Goal: Task Accomplishment & Management: Complete application form

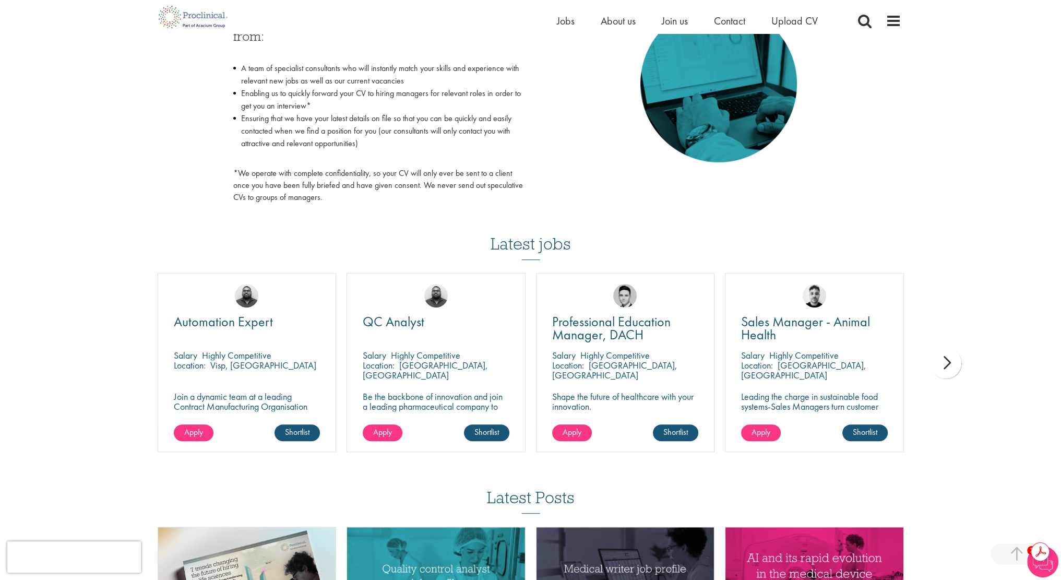
click at [951, 364] on div "next" at bounding box center [945, 362] width 31 height 31
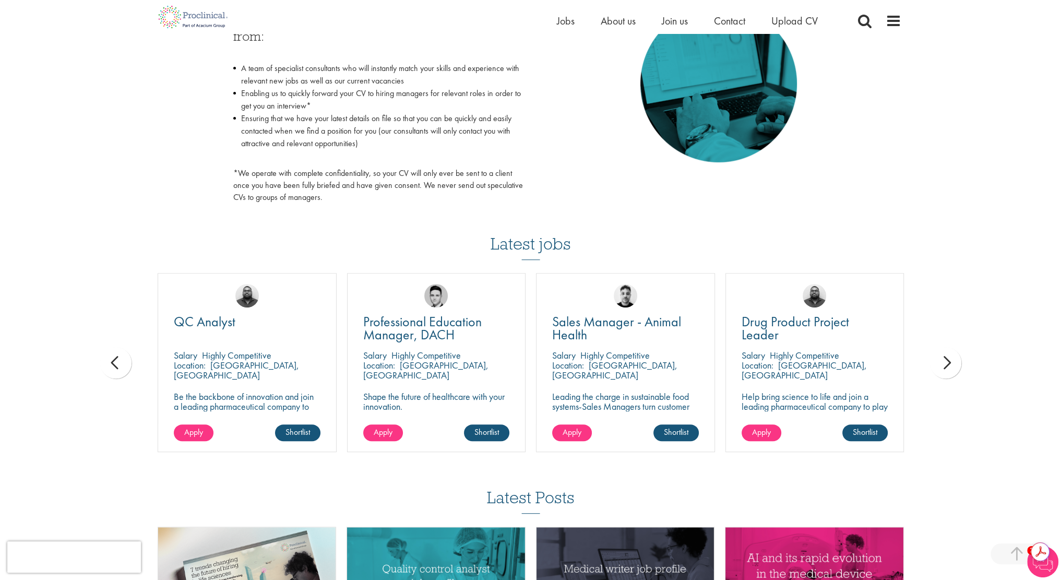
click at [951, 364] on div "next" at bounding box center [945, 362] width 31 height 31
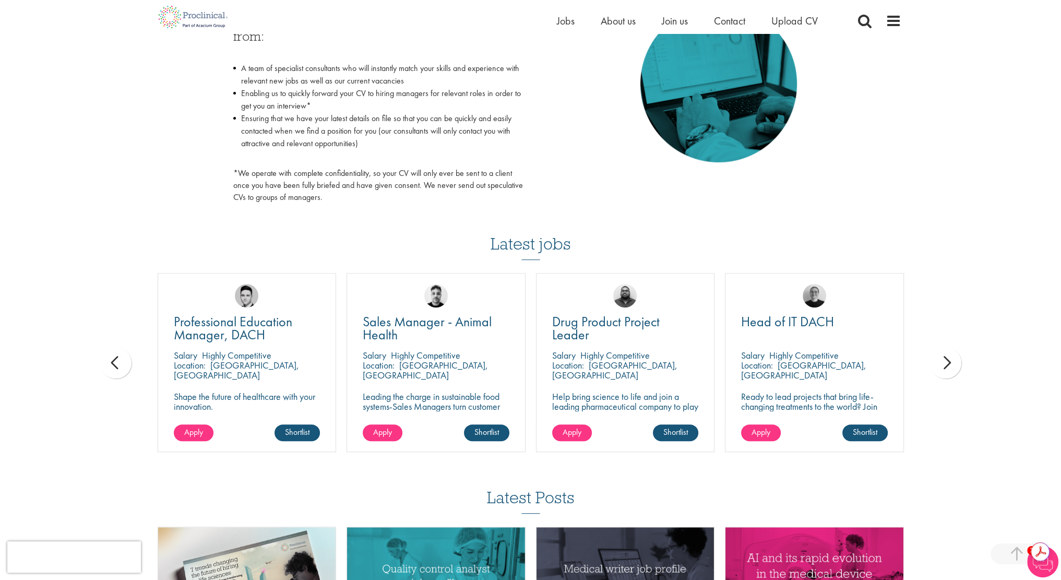
click at [951, 364] on div "next" at bounding box center [945, 362] width 31 height 31
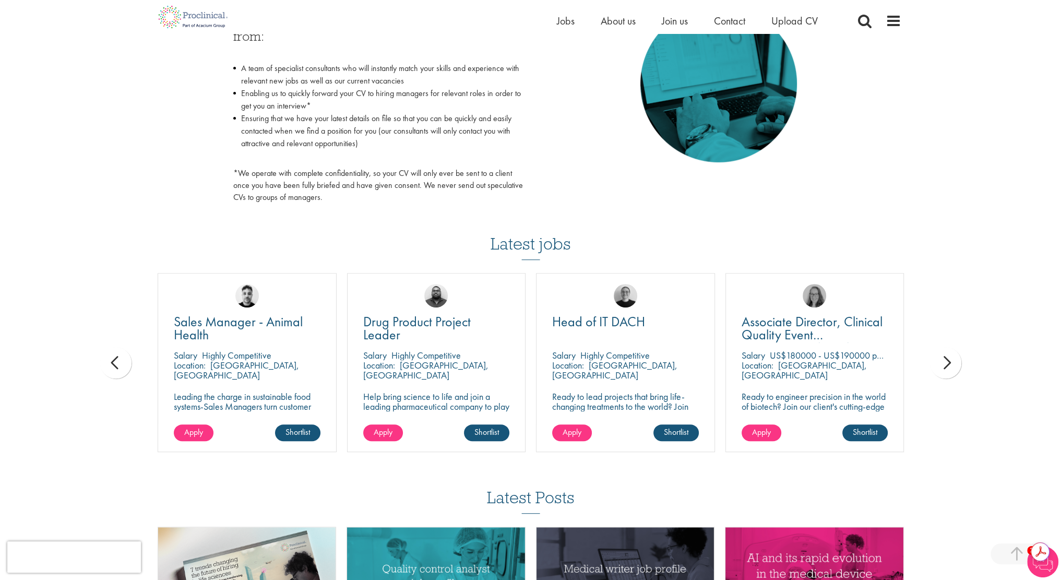
click at [951, 364] on div "next" at bounding box center [945, 362] width 31 height 31
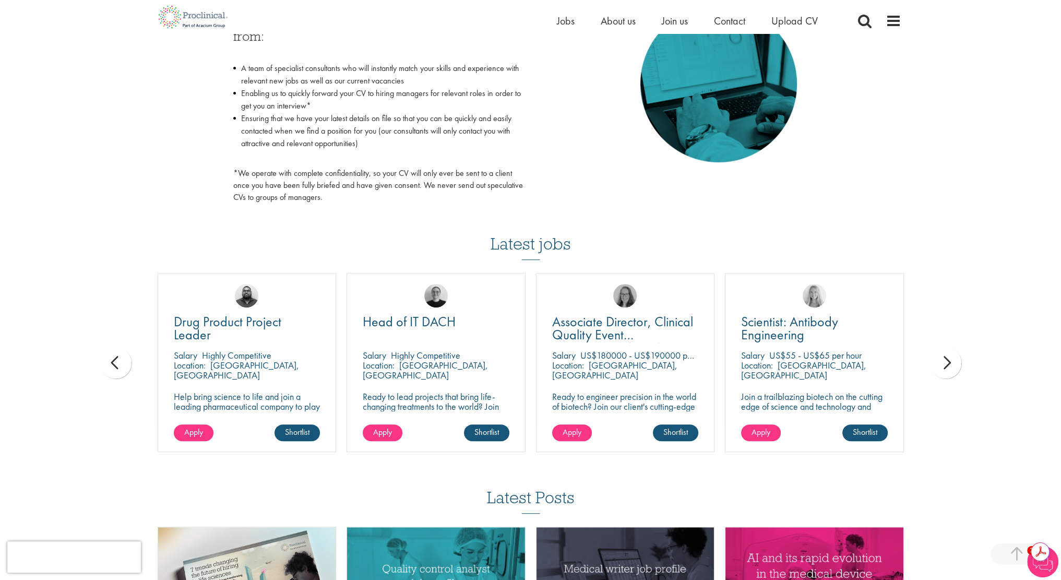
click at [951, 364] on div "next" at bounding box center [945, 362] width 31 height 31
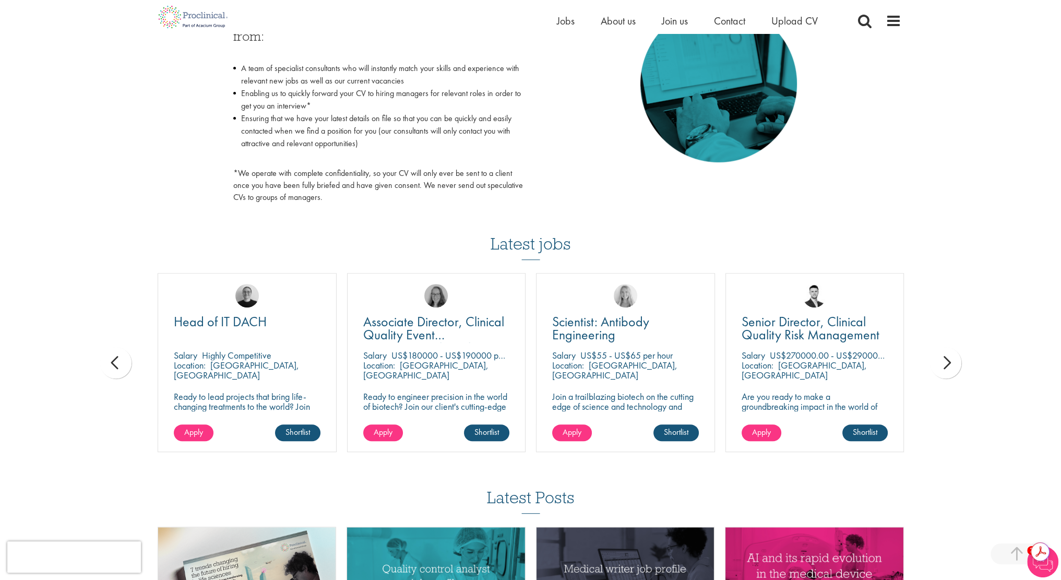
click at [951, 364] on div "next" at bounding box center [945, 362] width 31 height 31
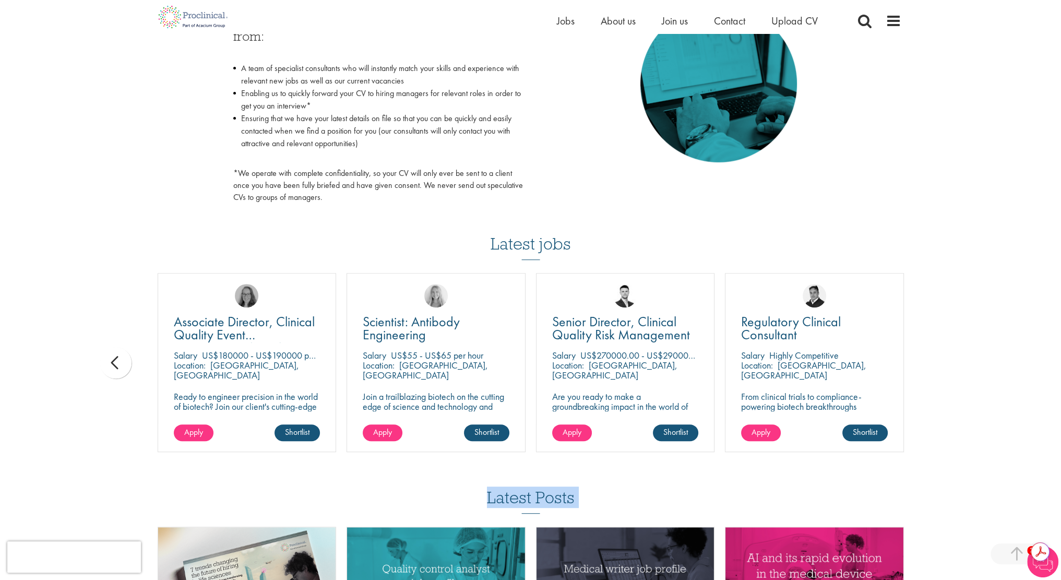
click at [951, 364] on div "You are here: Home > Upload CV Upload CV Start getting matched with new jobs as…" at bounding box center [530, 112] width 1061 height 1268
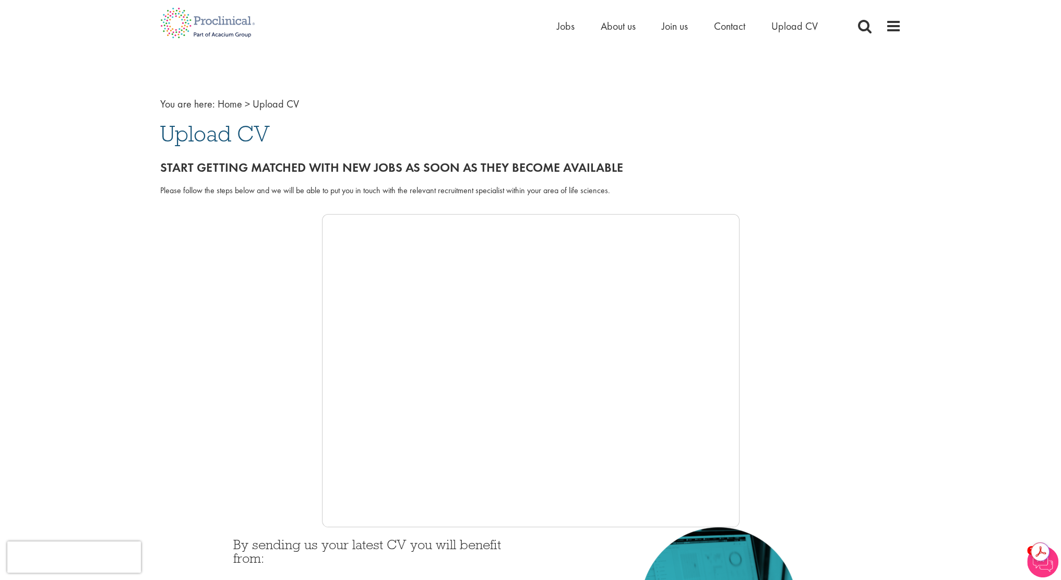
click at [225, 135] on span "Upload CV" at bounding box center [215, 134] width 110 height 28
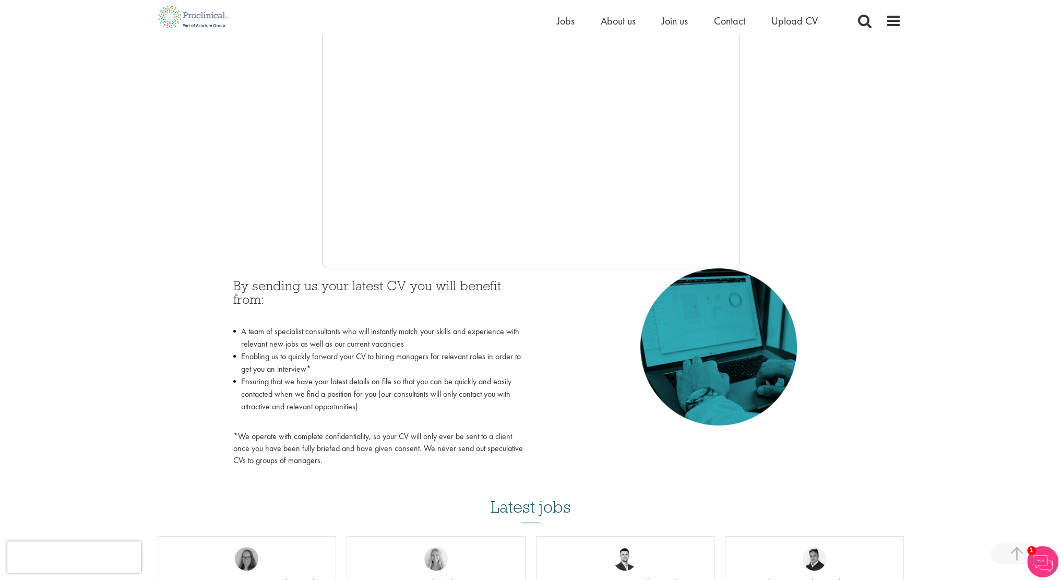
scroll to position [261, 0]
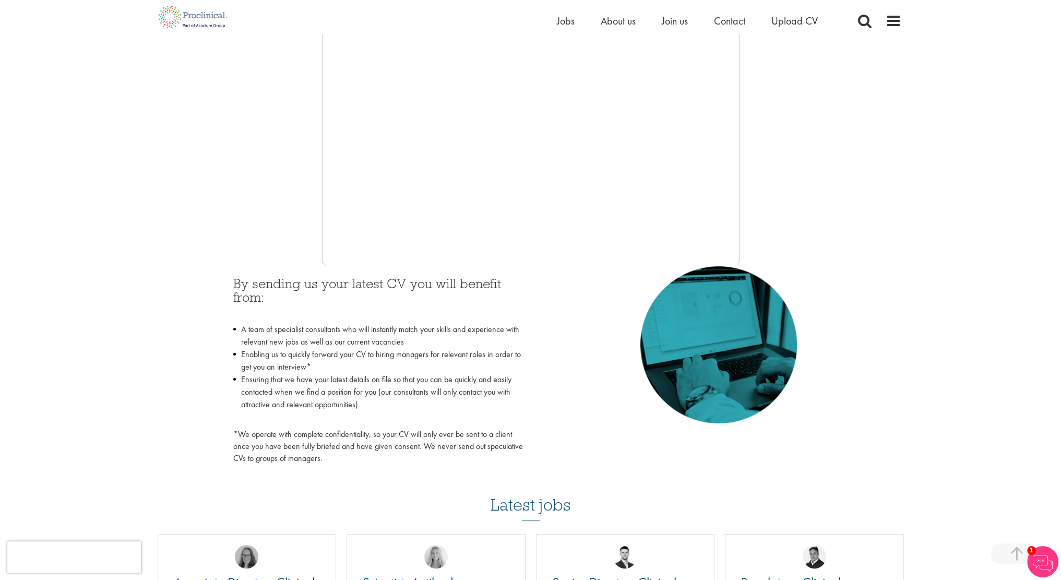
click at [336, 282] on h3 "By sending us your latest CV you will benefit from:" at bounding box center [378, 297] width 290 height 41
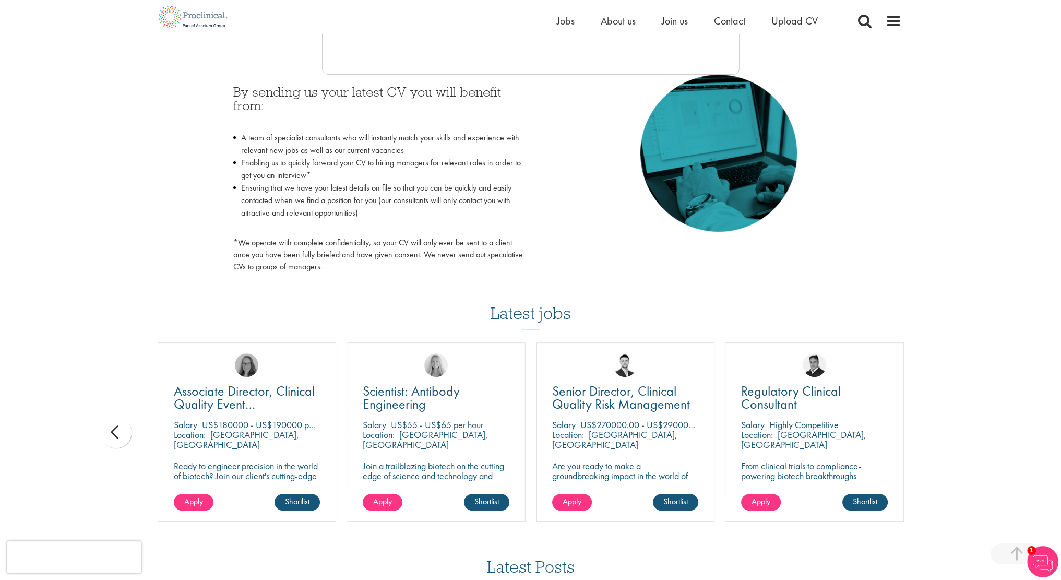
scroll to position [434, 0]
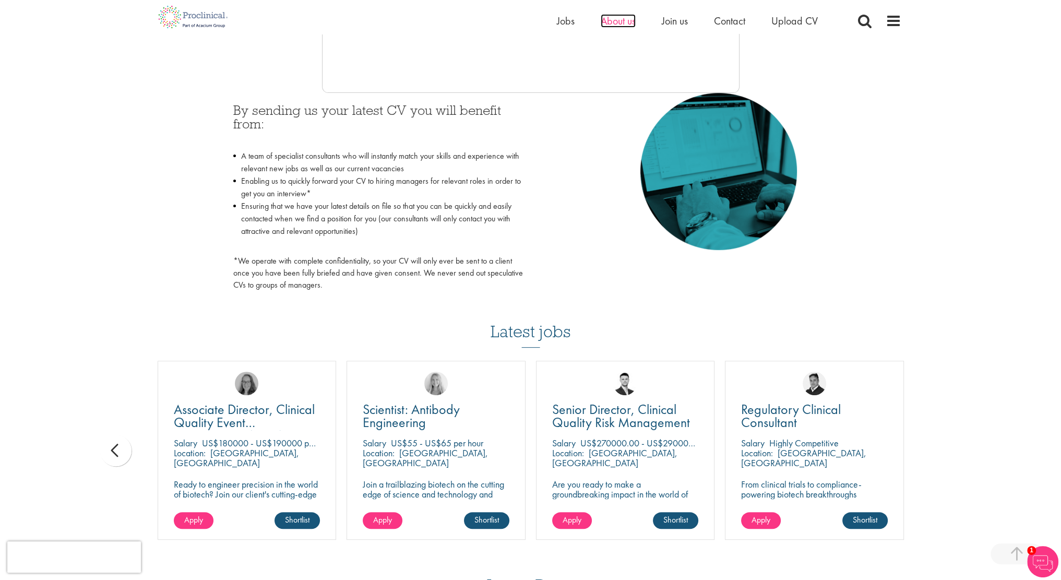
click at [615, 15] on span "About us" at bounding box center [618, 21] width 35 height 14
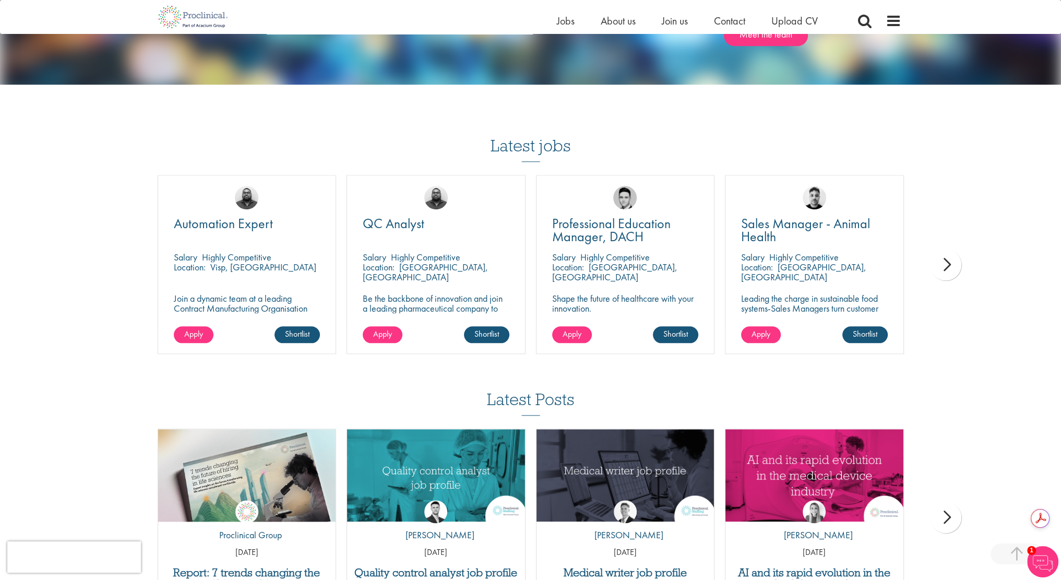
scroll to position [1734, 0]
